Goal: Transaction & Acquisition: Obtain resource

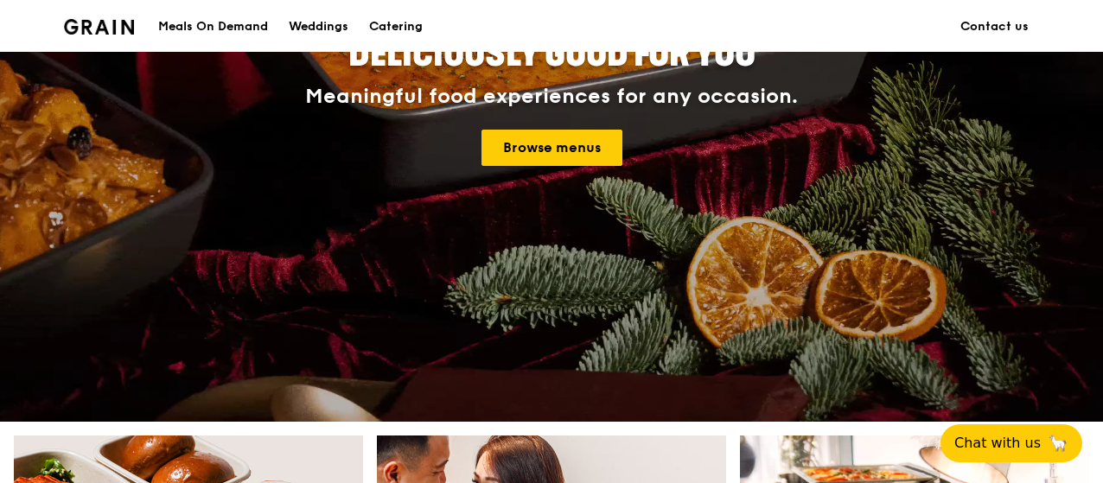
scroll to position [259, 0]
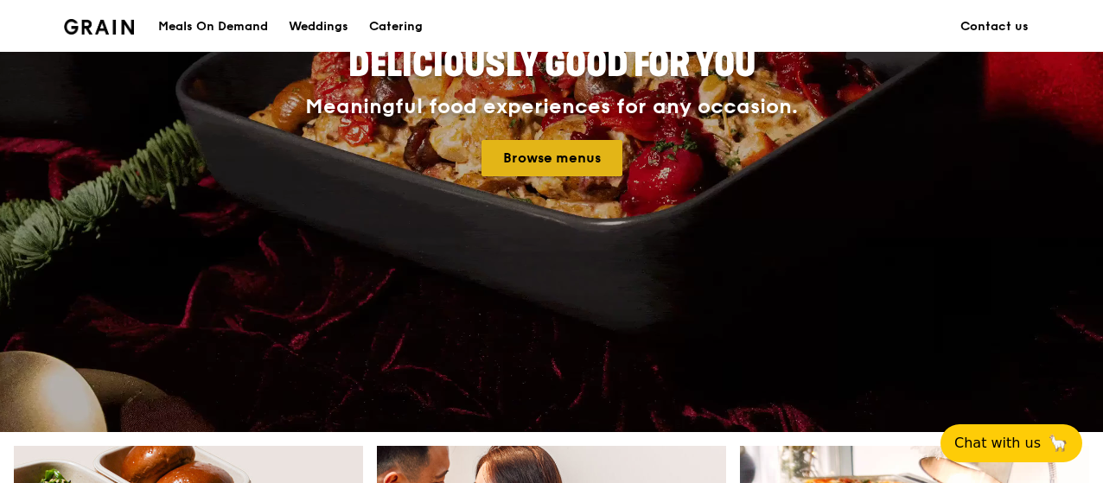
click at [543, 159] on link "Browse menus" at bounding box center [551, 158] width 141 height 36
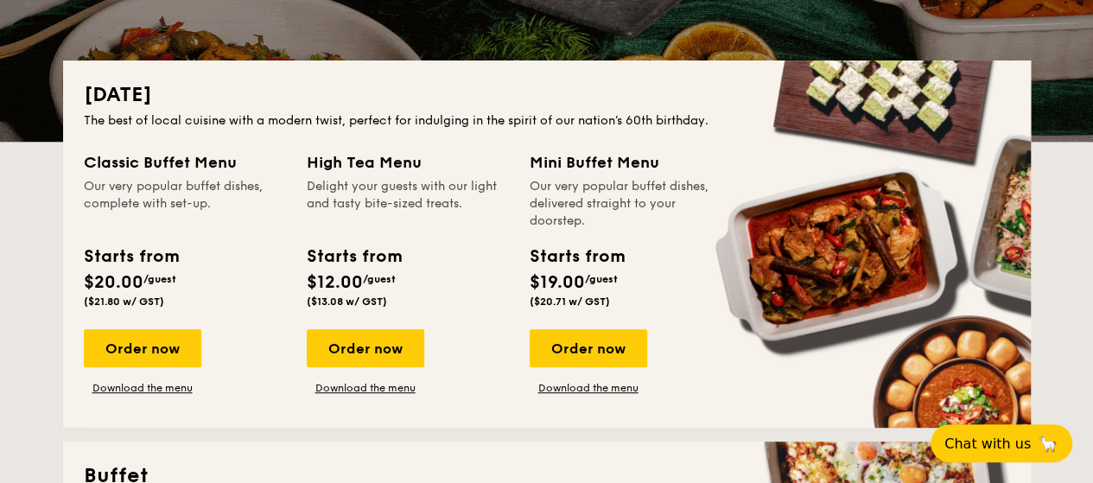
scroll to position [346, 0]
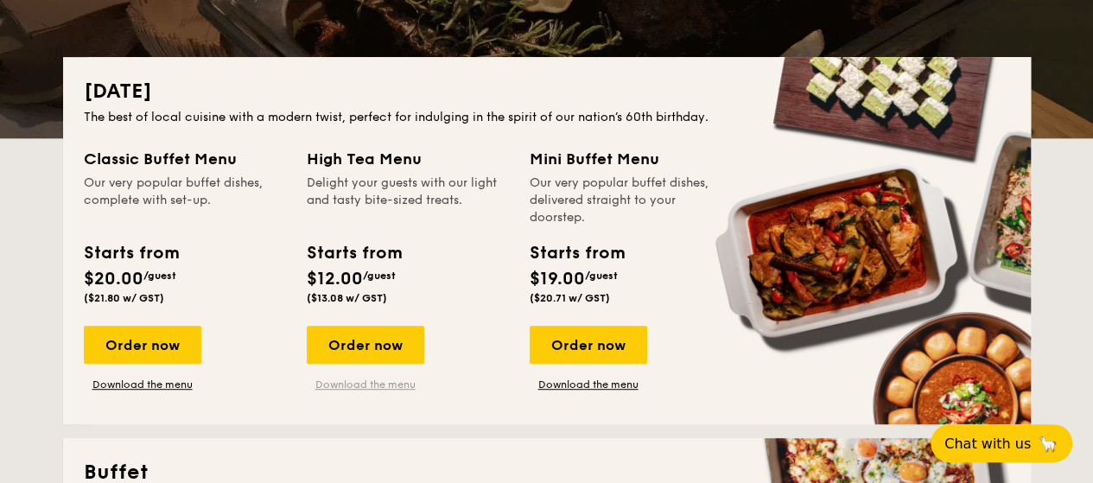
click at [396, 386] on link "Download the menu" at bounding box center [366, 385] width 118 height 14
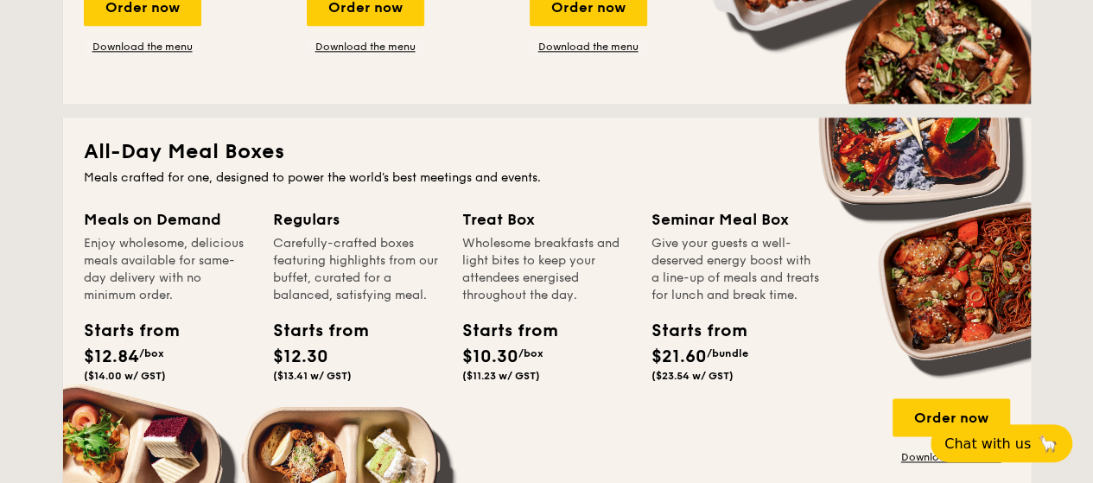
scroll to position [1124, 0]
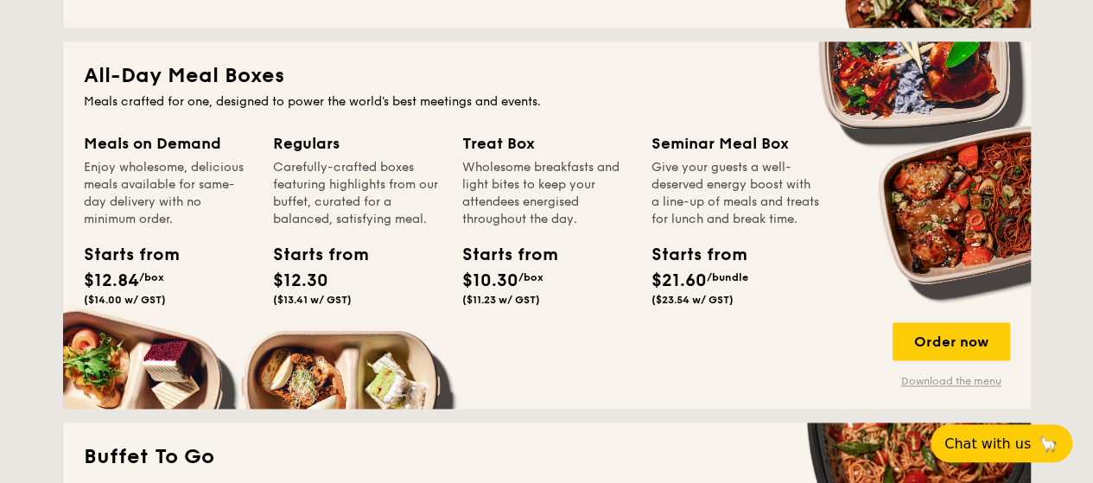
click at [914, 378] on link "Download the menu" at bounding box center [952, 381] width 118 height 14
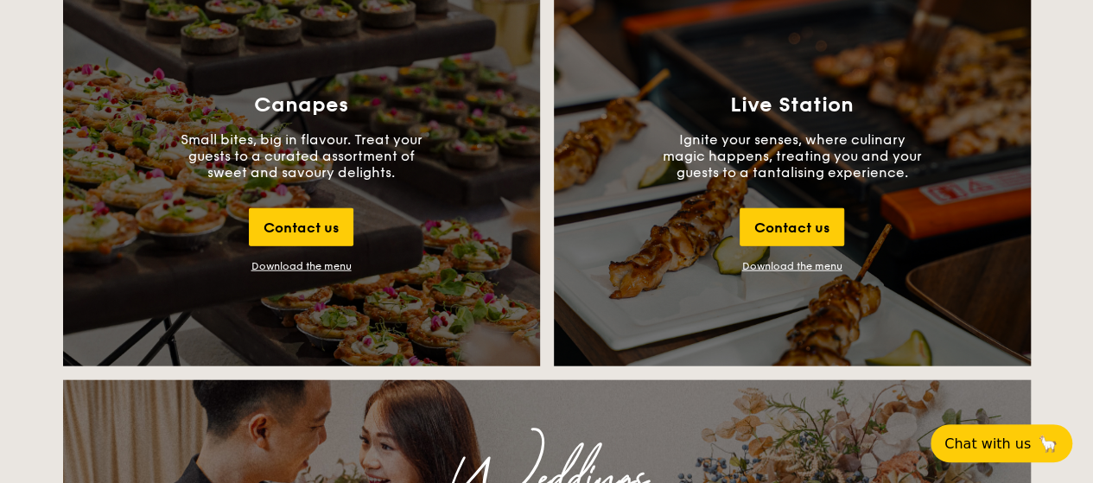
scroll to position [1902, 0]
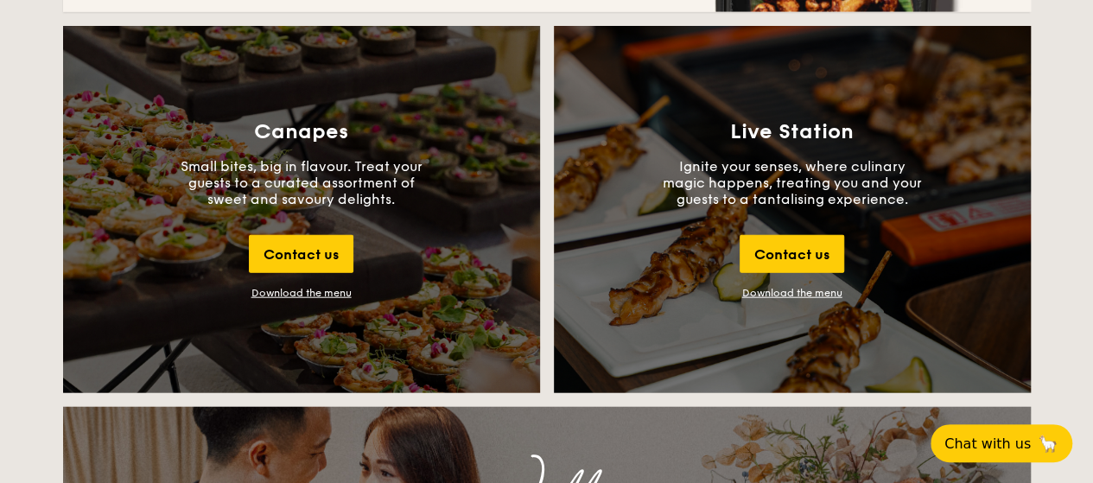
click at [308, 293] on div "Download the menu" at bounding box center [302, 293] width 100 height 12
